Goal: Transaction & Acquisition: Purchase product/service

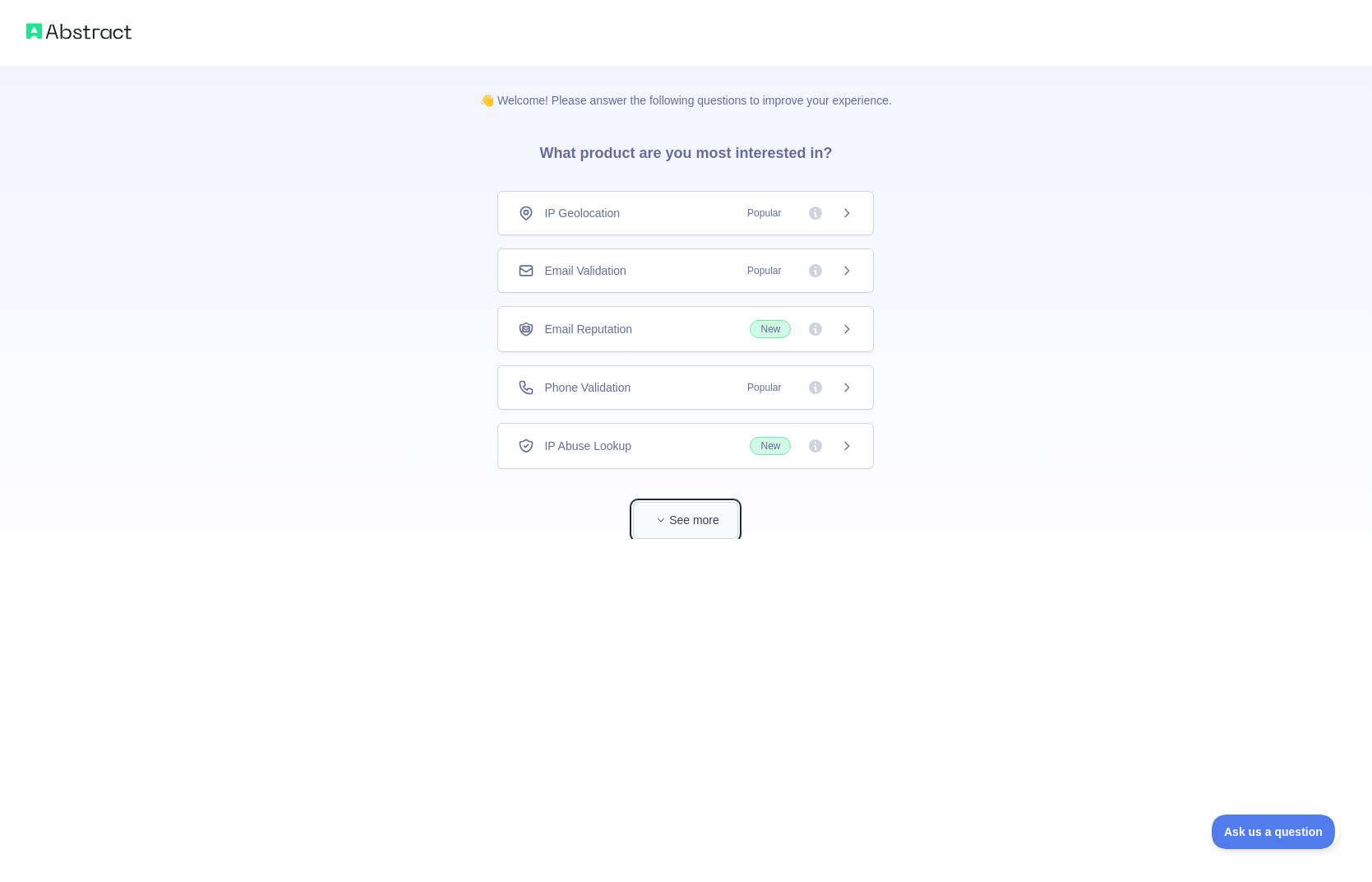
click at [665, 513] on span "button" at bounding box center [661, 520] width 17 height 17
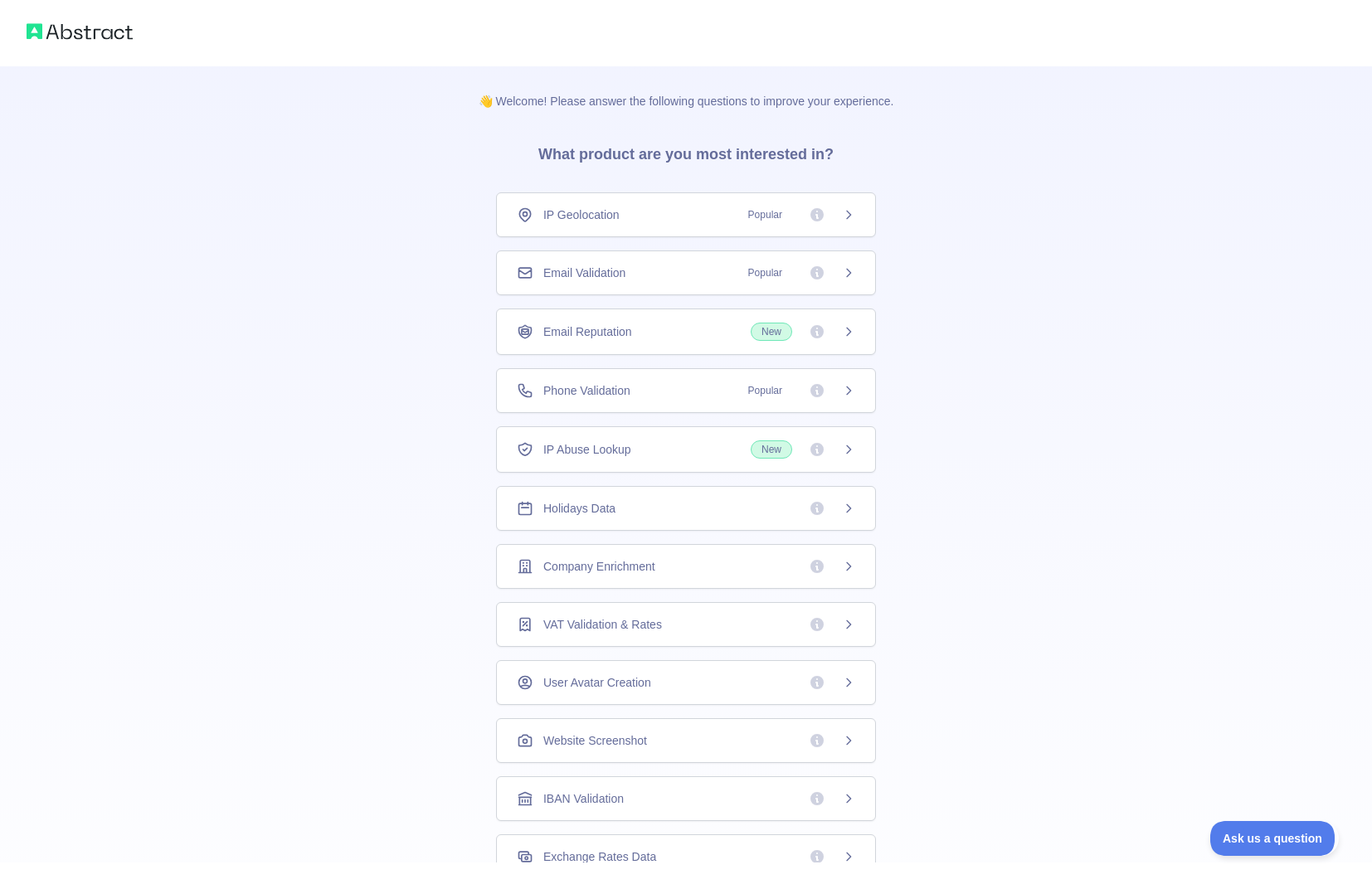
click at [636, 388] on div "Phone Validation Popular" at bounding box center [686, 390] width 339 height 17
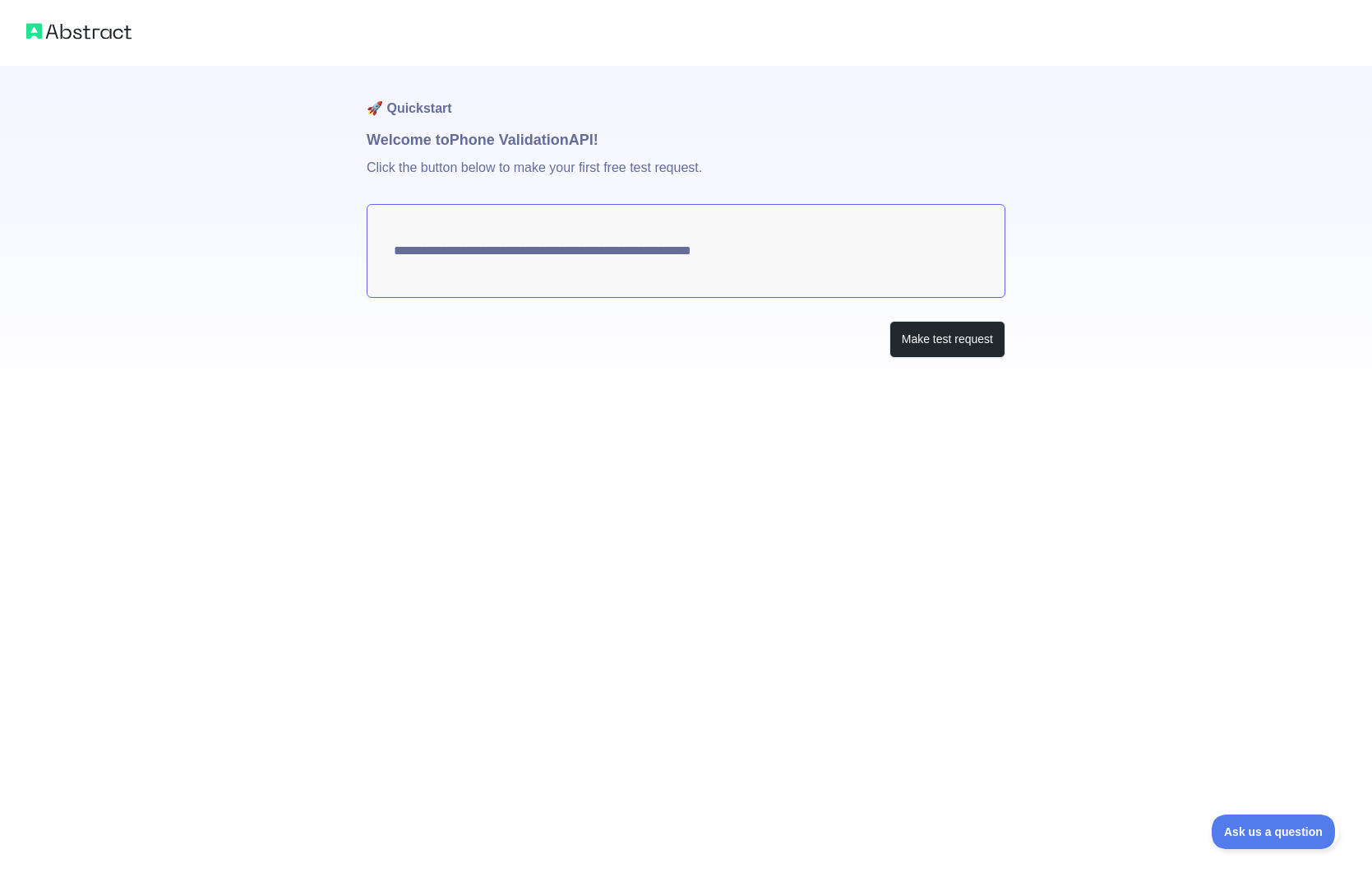
click at [770, 243] on textarea "**********" at bounding box center [686, 251] width 639 height 94
click at [953, 337] on button "Make test request" at bounding box center [947, 340] width 115 height 37
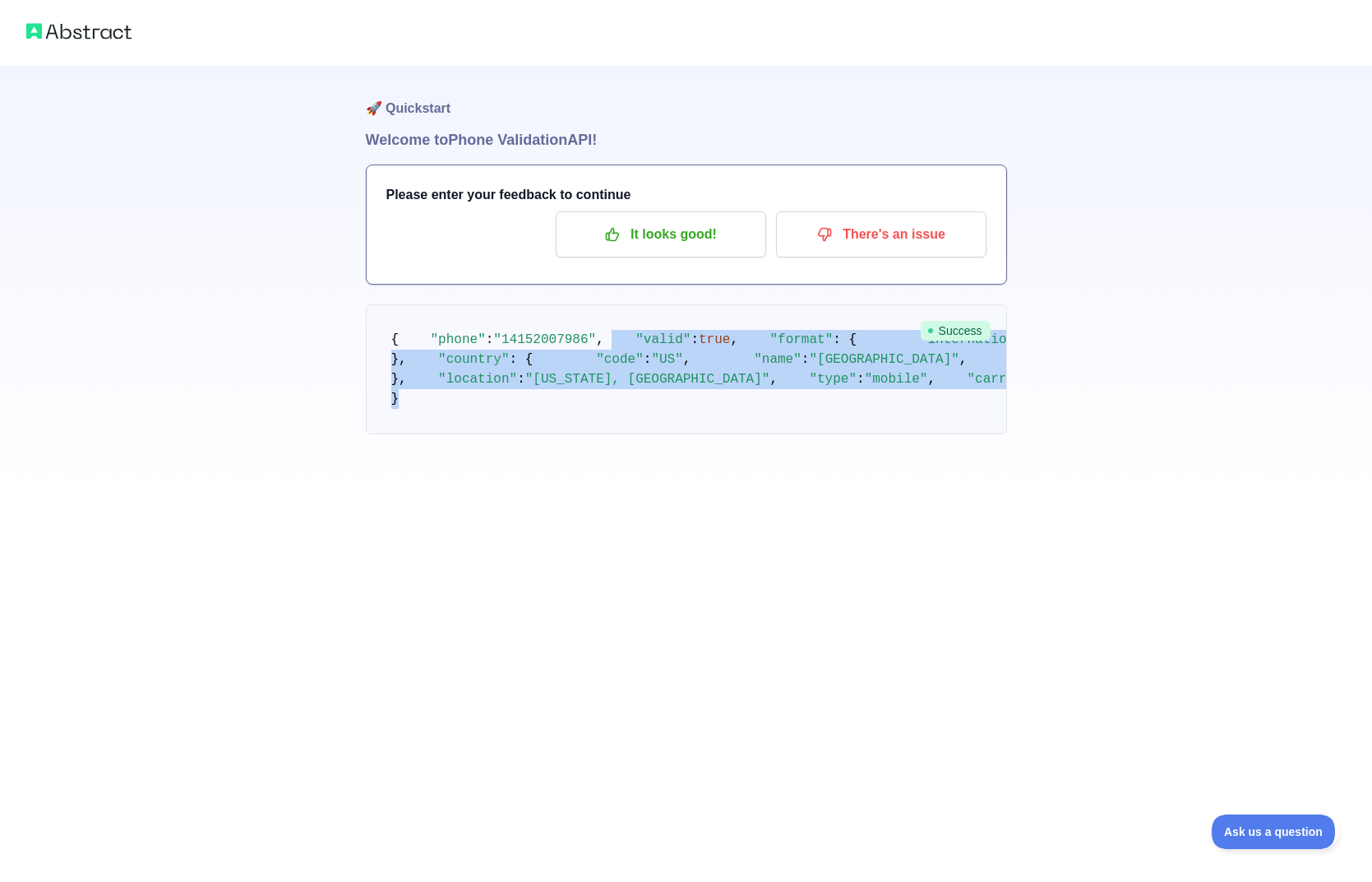
drag, startPoint x: 399, startPoint y: 375, endPoint x: 731, endPoint y: 720, distance: 478.8
click at [731, 500] on div "🚀 Quickstart Welcome to Phone Validation API! Please enter your feedback to con…" at bounding box center [686, 283] width 641 height 435
click at [732, 500] on div "🚀 Quickstart Welcome to Phone Validation API! Please enter your feedback to con…" at bounding box center [686, 283] width 641 height 435
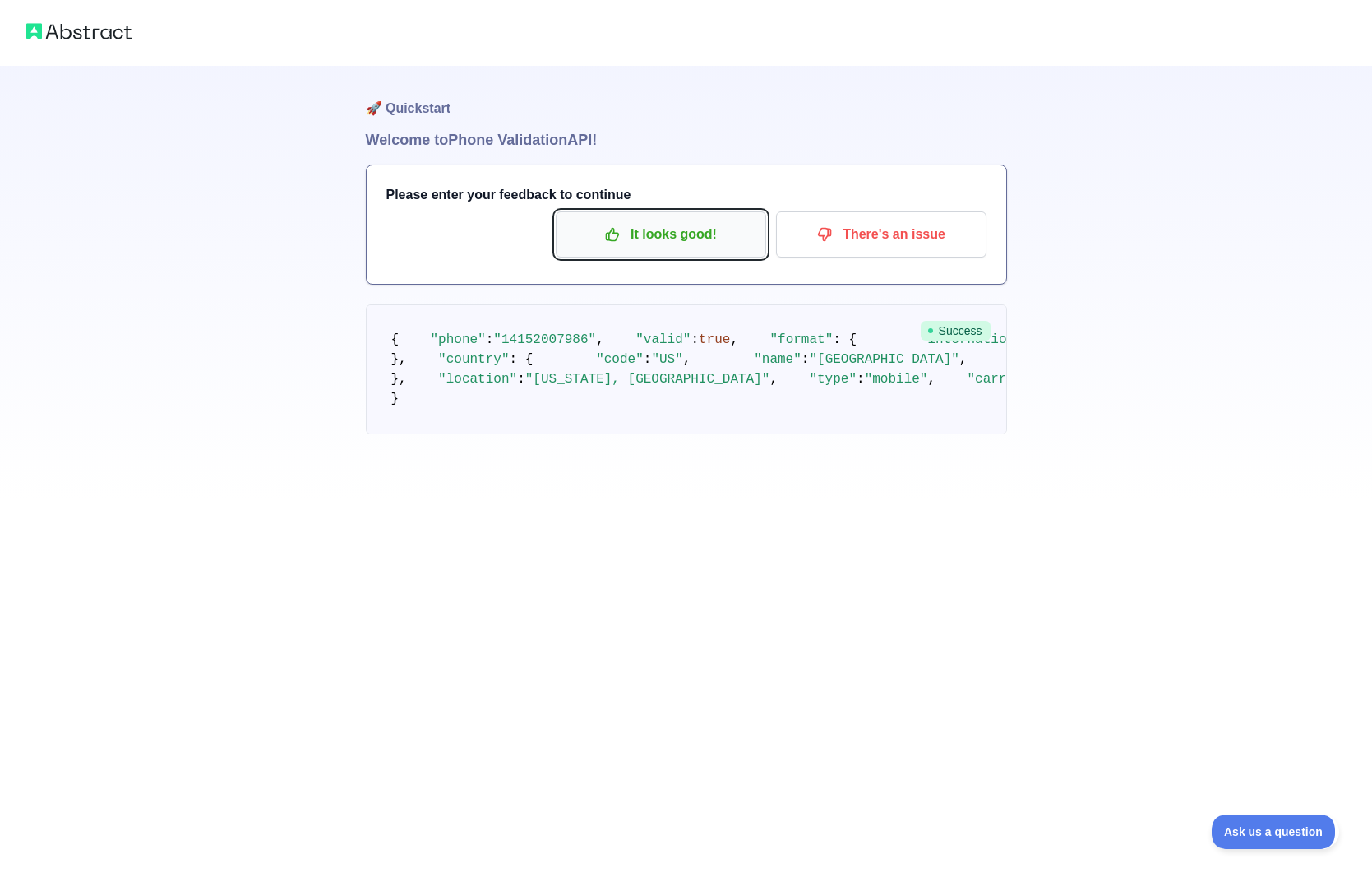
click at [695, 224] on p "It looks good!" at bounding box center [662, 234] width 186 height 28
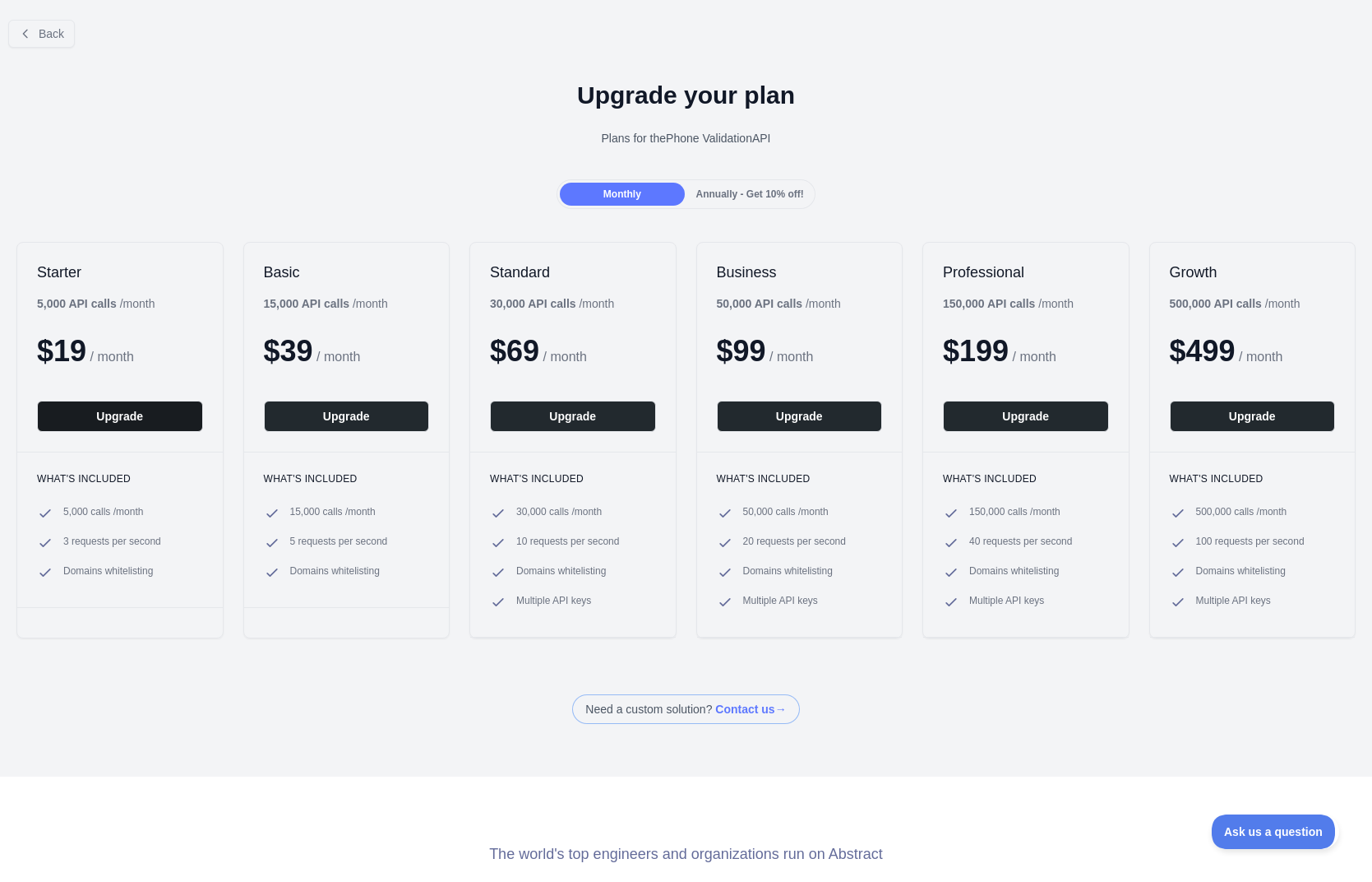
click at [182, 415] on button "Upgrade" at bounding box center [120, 416] width 166 height 31
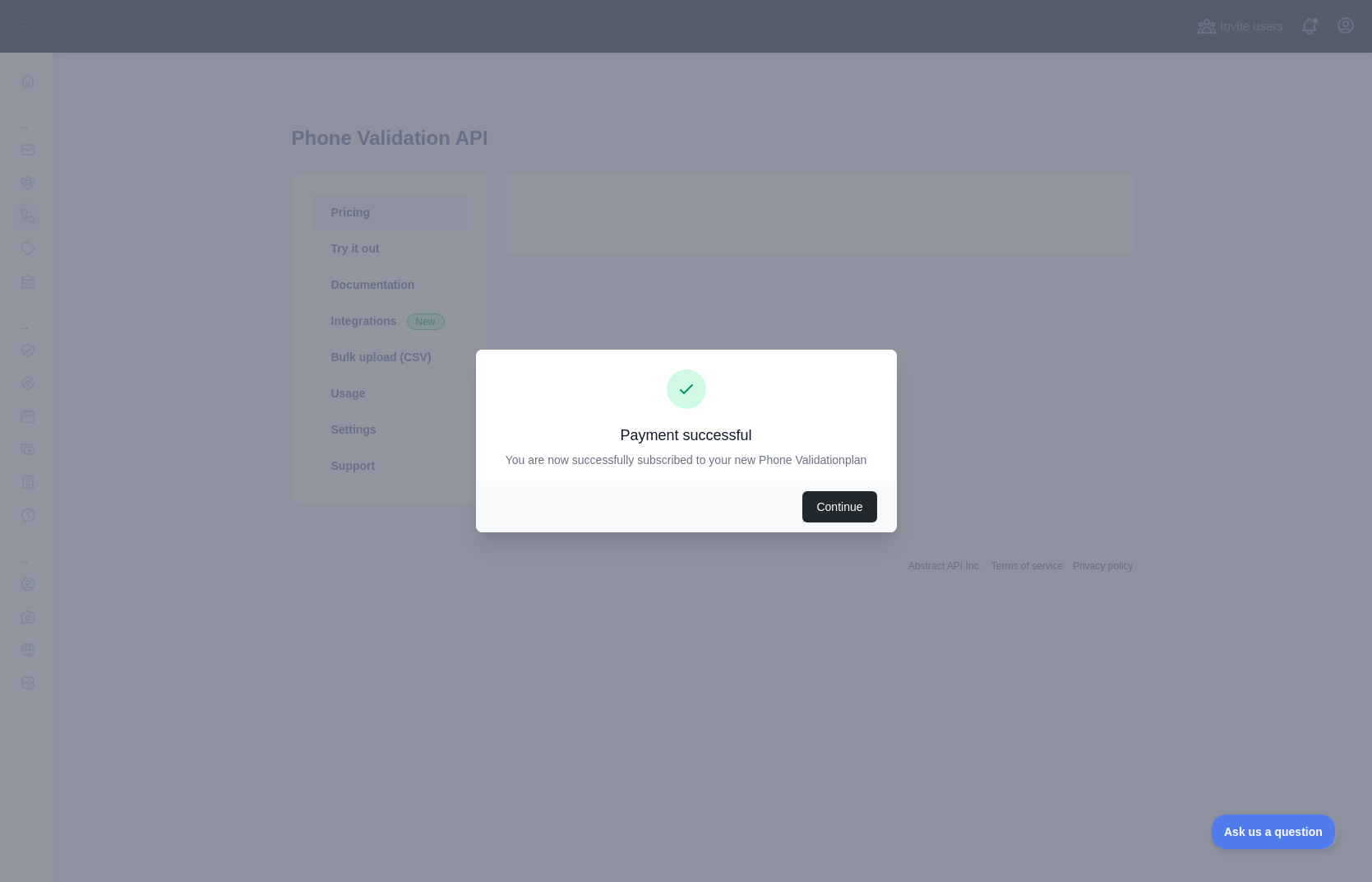
click at [1263, 632] on div at bounding box center [686, 441] width 1372 height 882
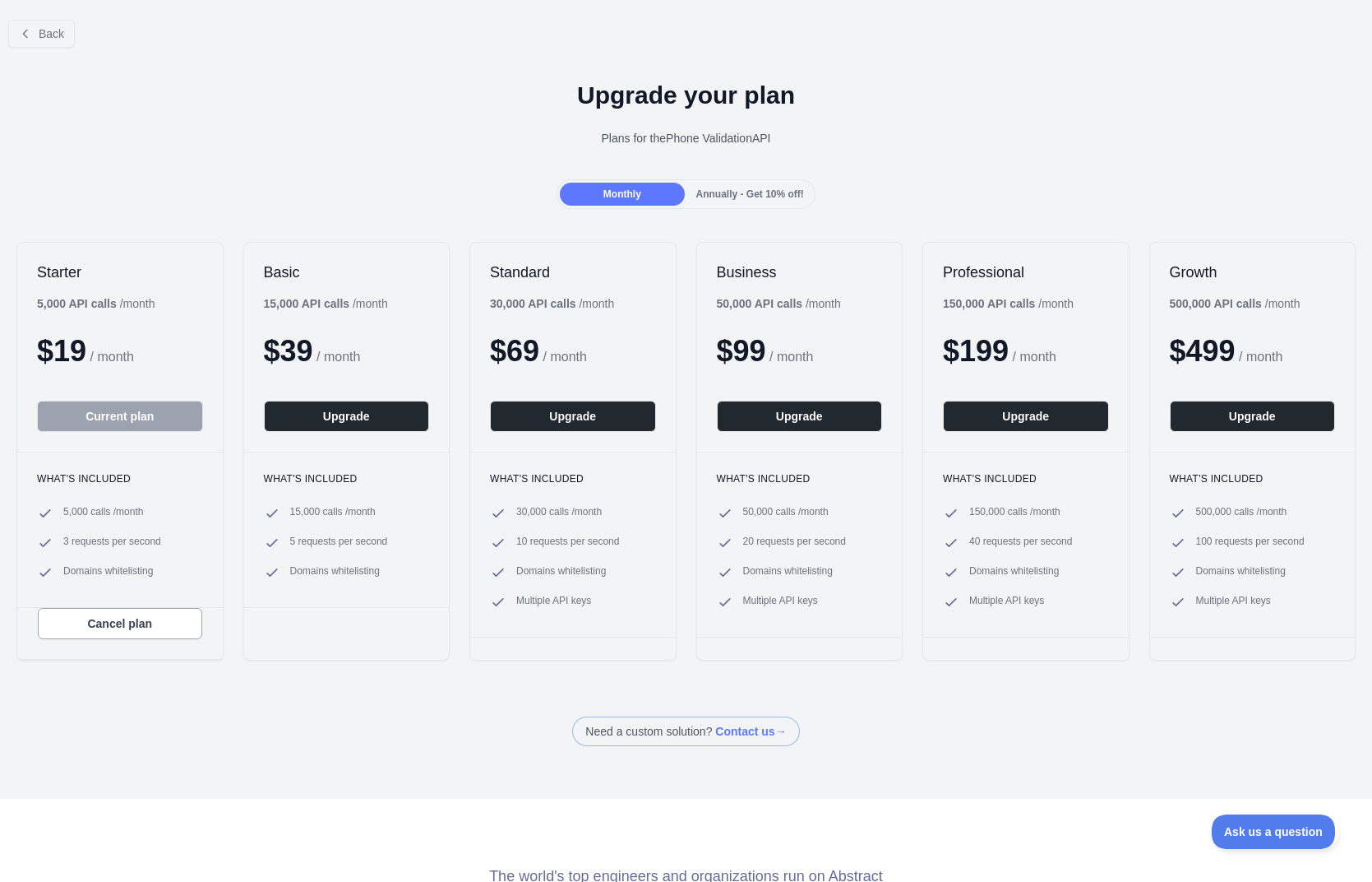
click at [29, 30] on div at bounding box center [686, 441] width 1372 height 882
click at [32, 31] on div at bounding box center [686, 441] width 1372 height 882
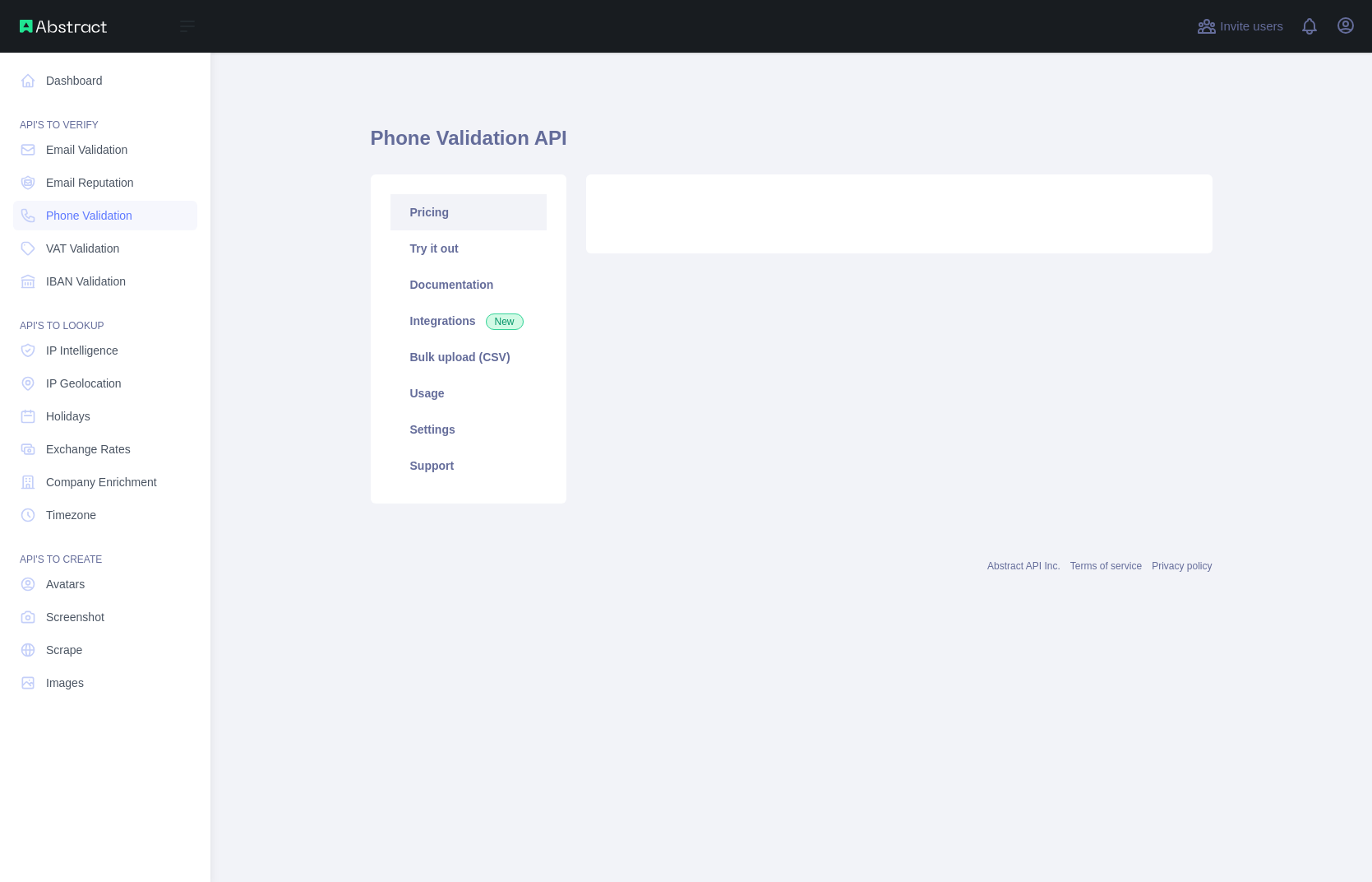
click at [45, 42] on div "Open sidebar" at bounding box center [105, 26] width 210 height 53
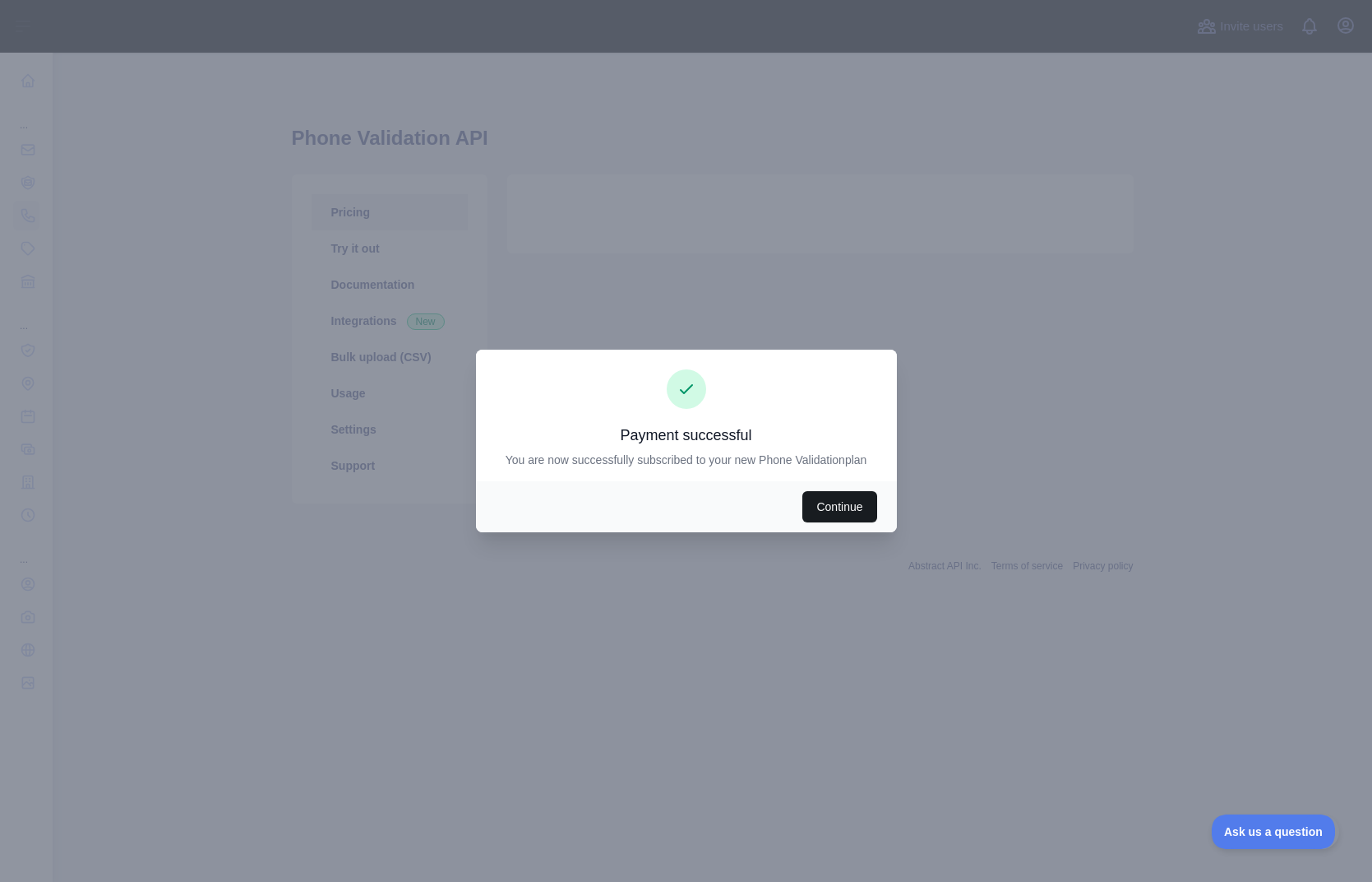
click at [858, 492] on button "Continue" at bounding box center [840, 507] width 74 height 31
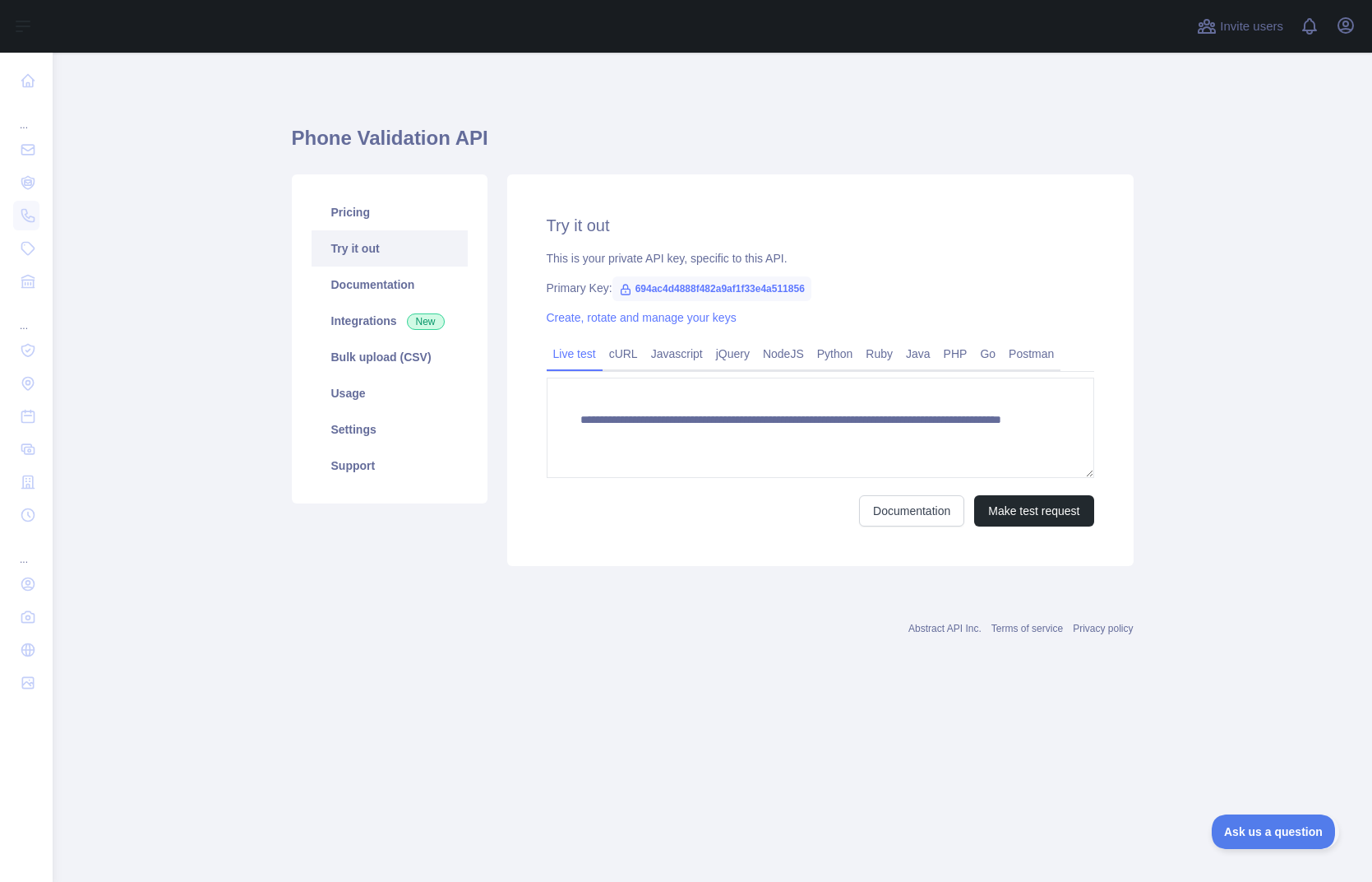
click at [855, 508] on div "Documentation Make test request" at bounding box center [821, 511] width 548 height 31
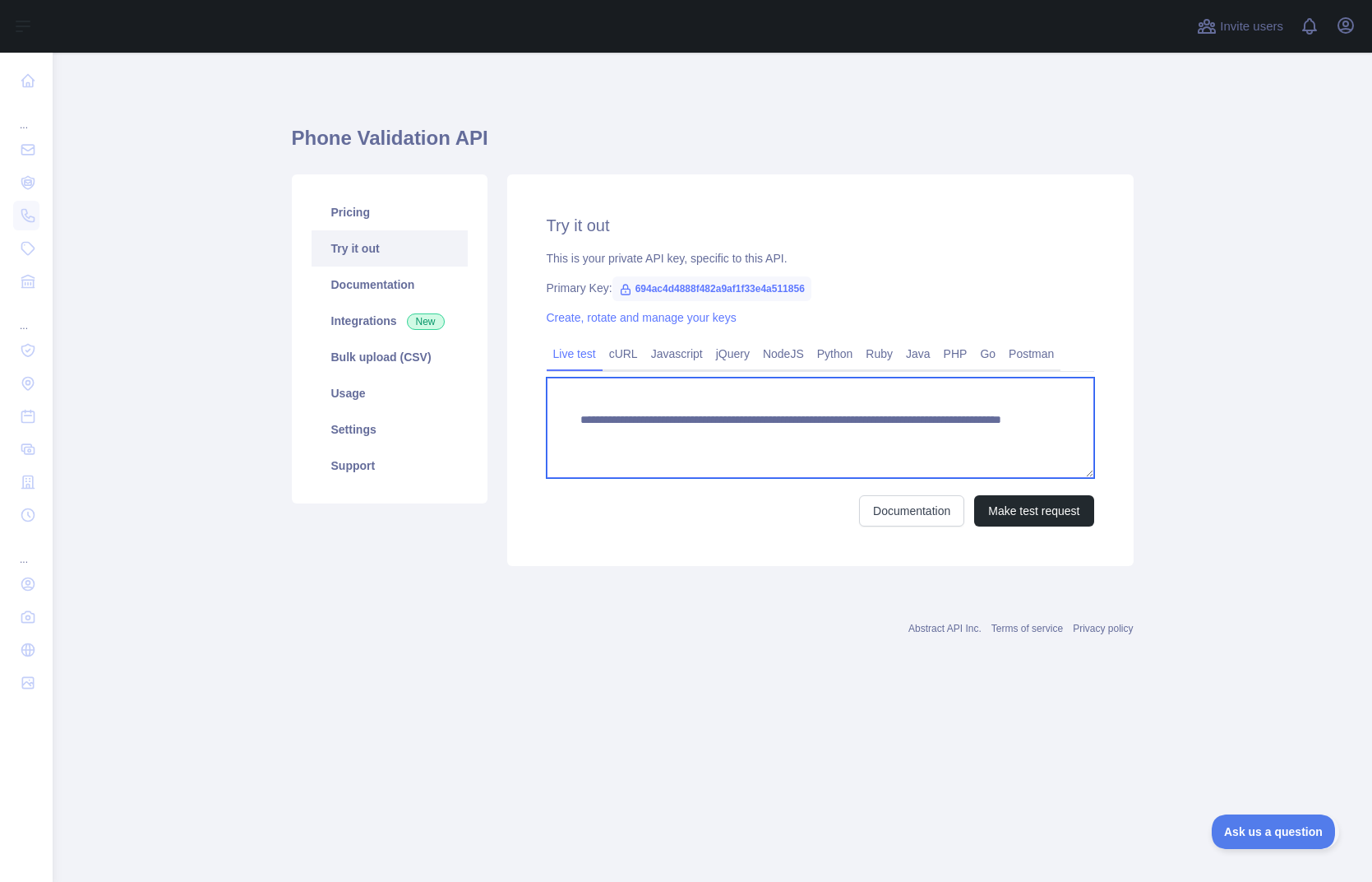
click at [691, 439] on textarea "**********" at bounding box center [821, 428] width 548 height 101
